Goal: Transaction & Acquisition: Purchase product/service

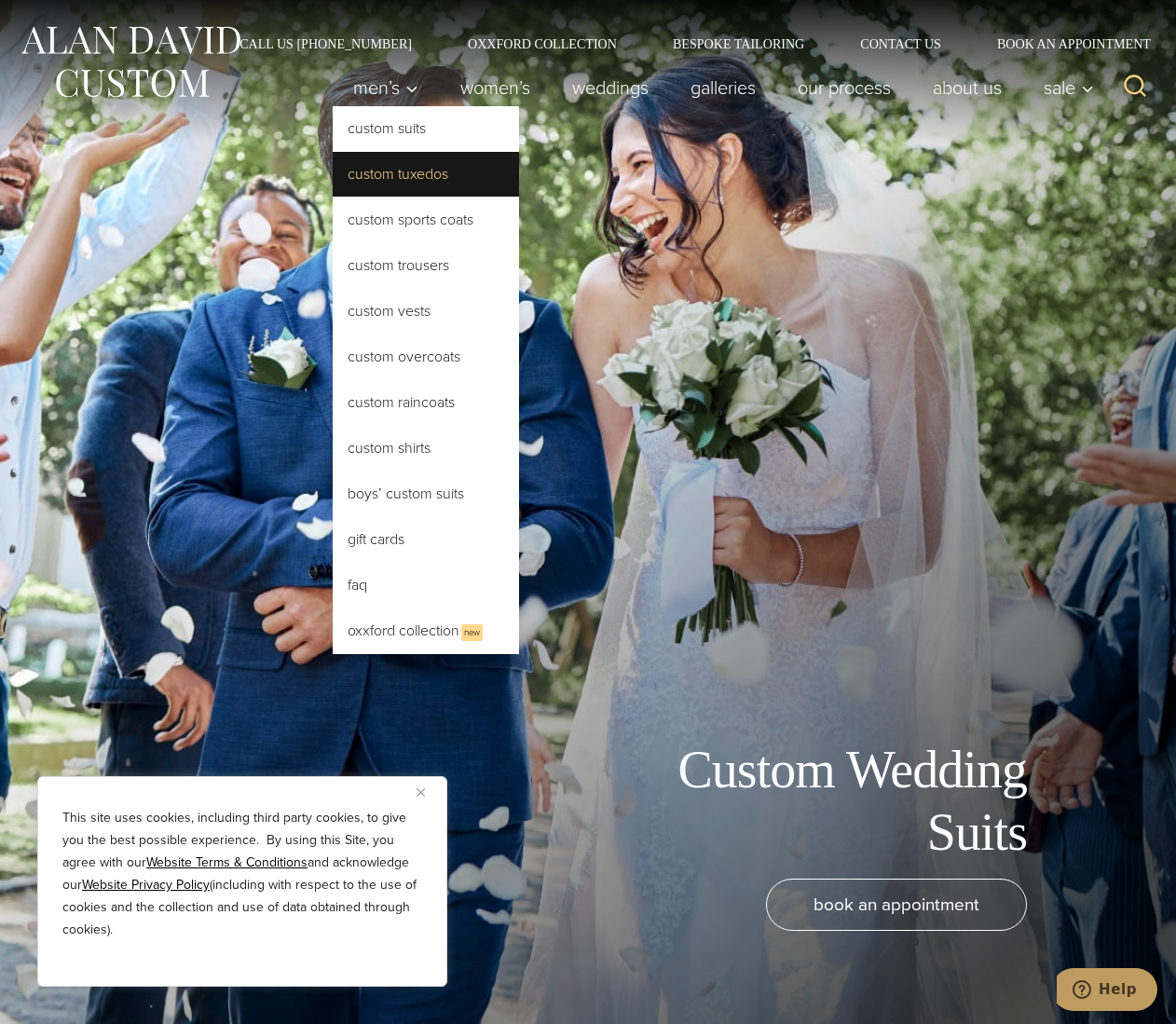
click at [416, 175] on link "Custom Tuxedos" at bounding box center [425, 174] width 186 height 45
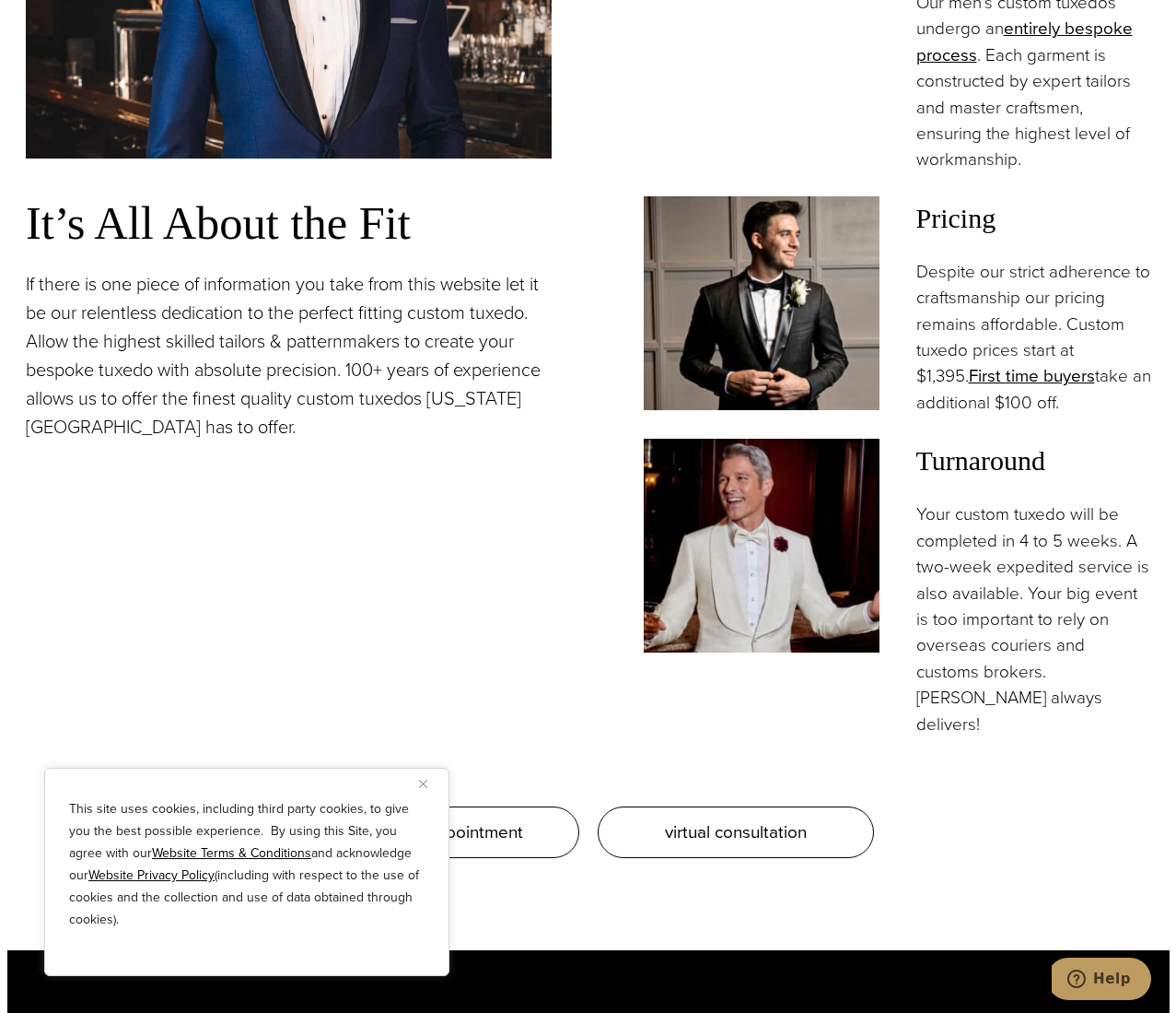
scroll to position [1843, 0]
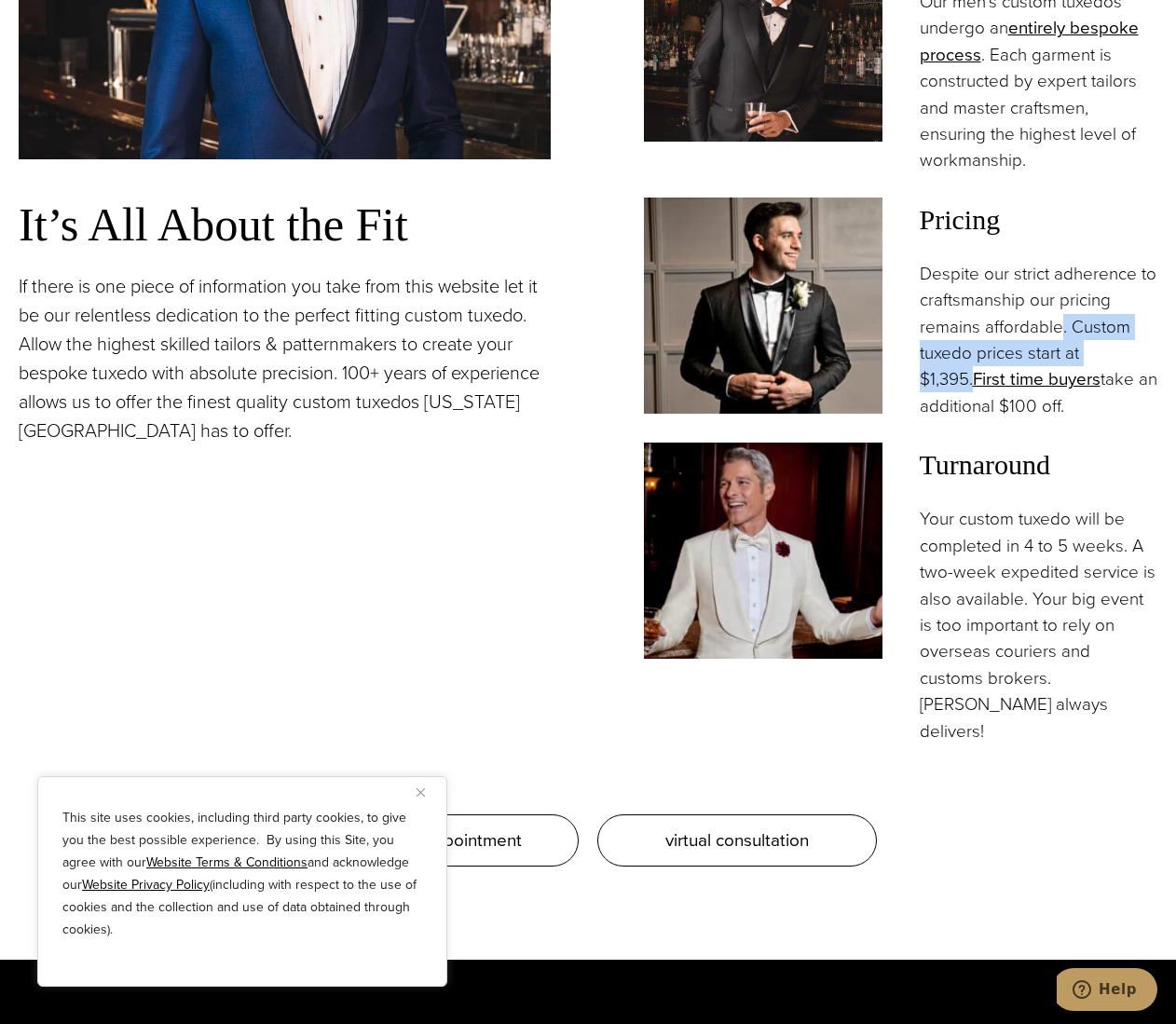
drag, startPoint x: 1059, startPoint y: 286, endPoint x: 1137, endPoint y: 307, distance: 80.8
click at [1137, 307] on p "Despite our strict adherence to craftsmanship our pricing remains affordable. C…" at bounding box center [1038, 340] width 238 height 158
